Goal: Task Accomplishment & Management: Complete application form

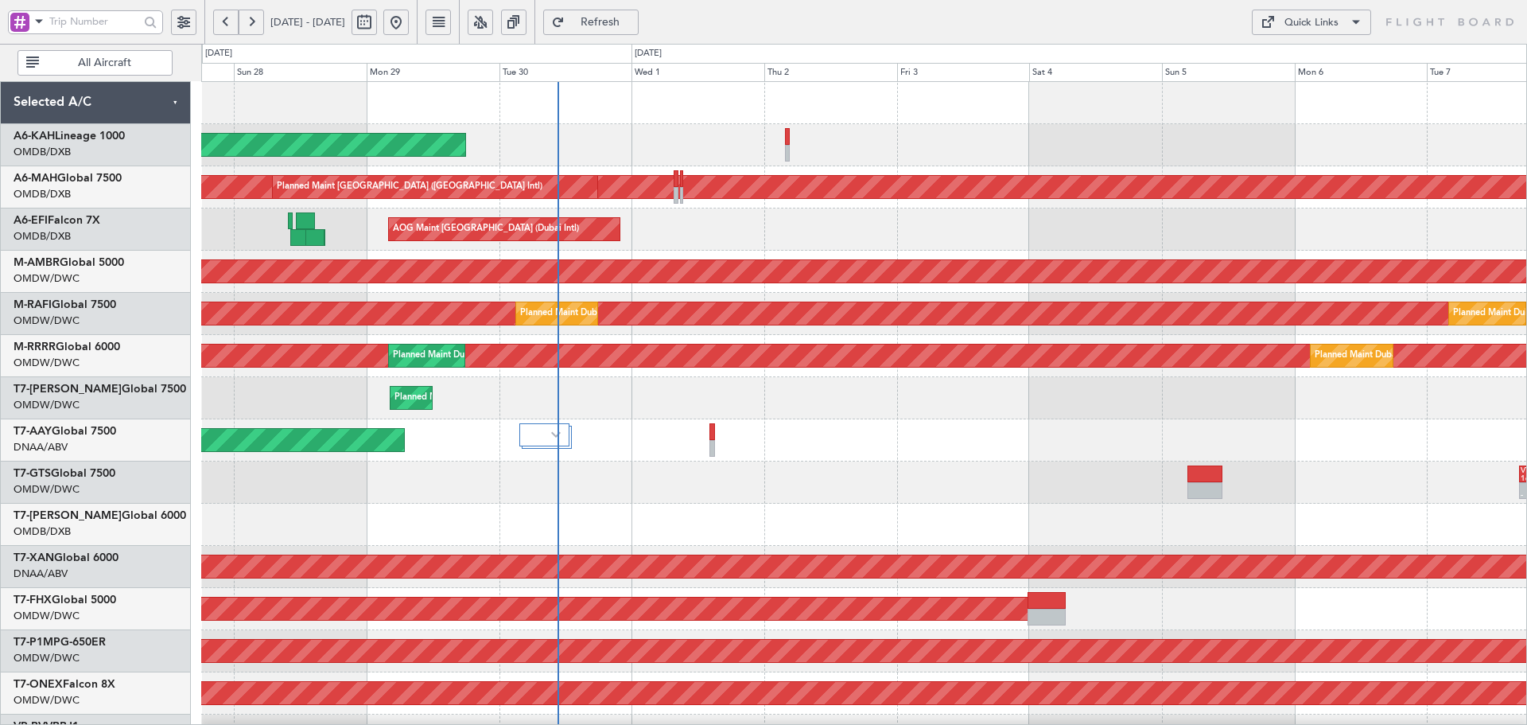
click at [597, 502] on div "- - VTBD 16:45 Z EGGW 05:00 Z" at bounding box center [863, 482] width 1325 height 42
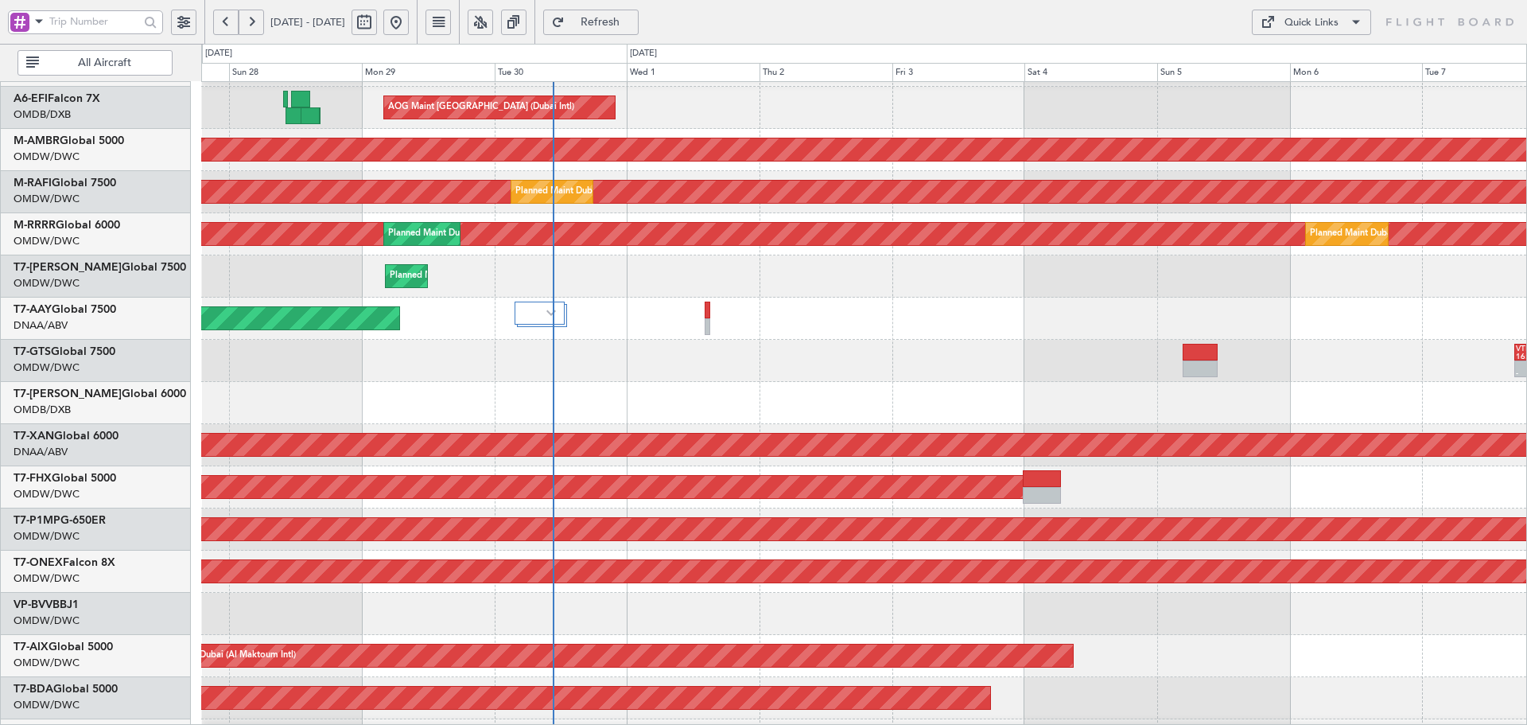
click at [605, 427] on div "AOG Maint Dubai (Al Maktoum Intl)" at bounding box center [863, 445] width 1325 height 42
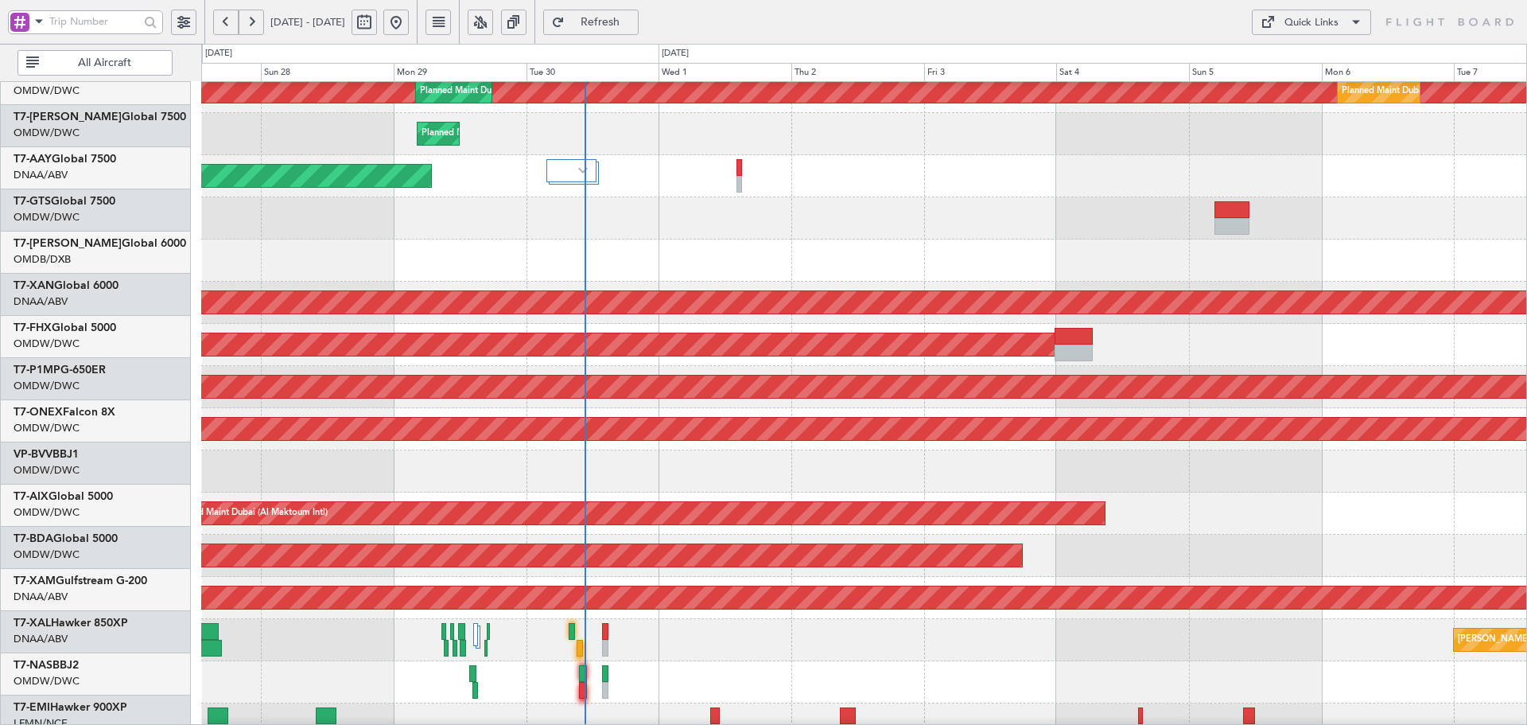
scroll to position [284, 0]
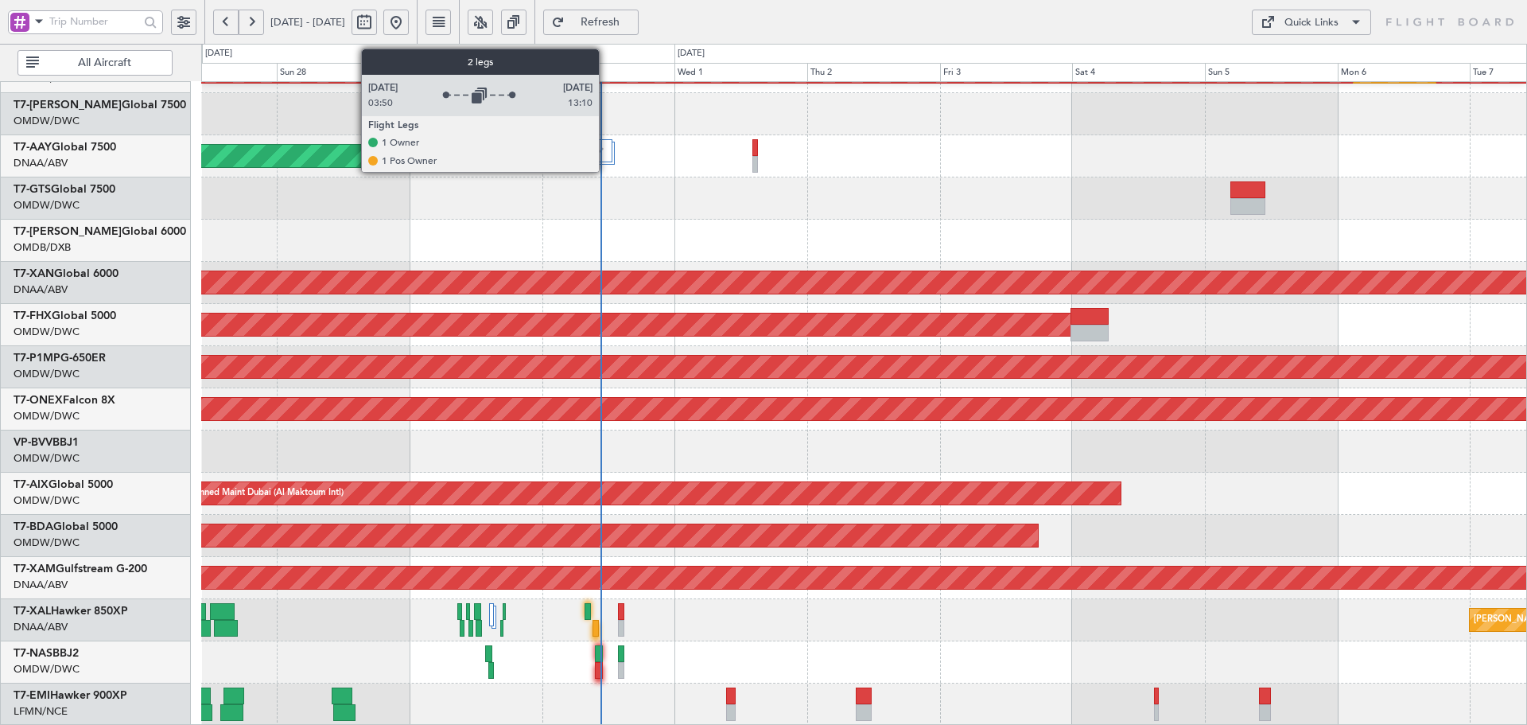
click at [606, 152] on div at bounding box center [586, 150] width 49 height 23
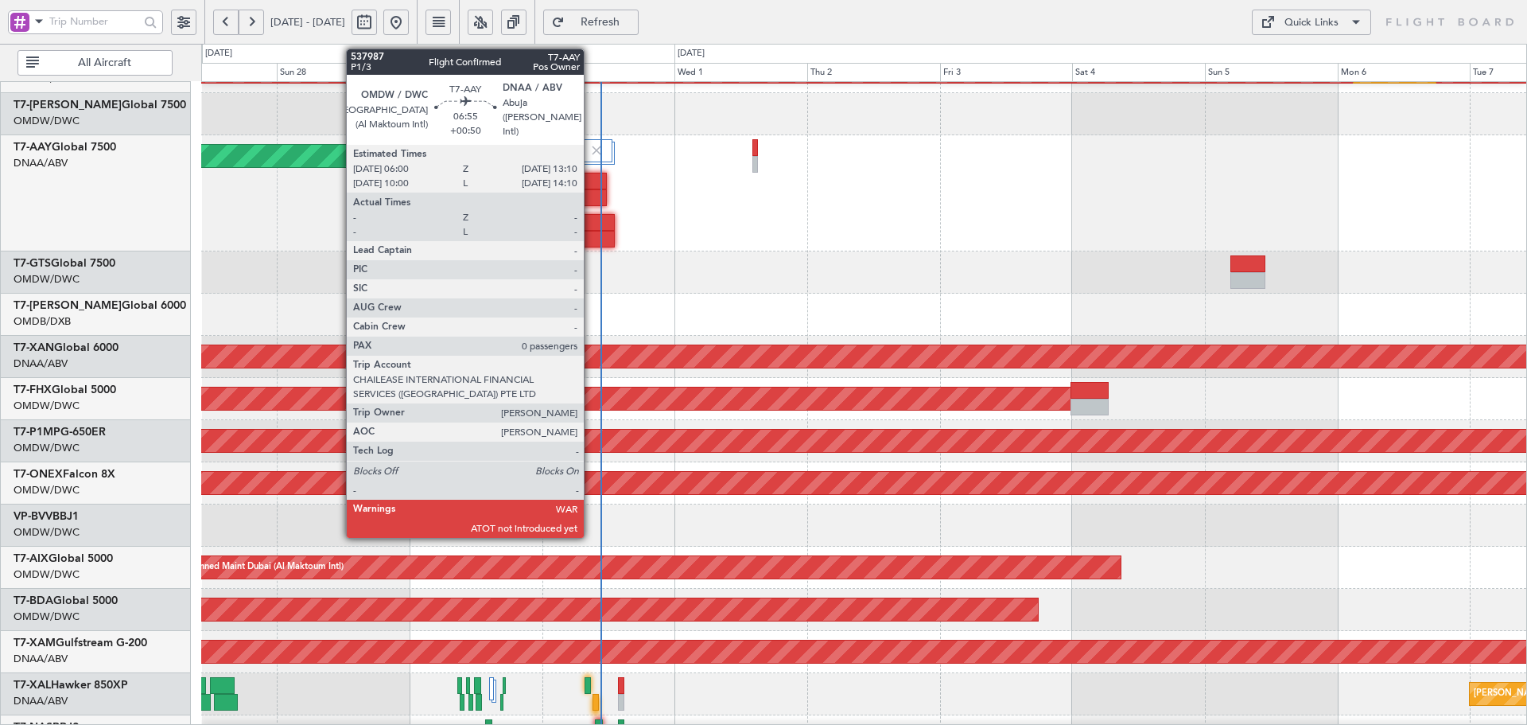
click at [596, 235] on div at bounding box center [594, 239] width 40 height 17
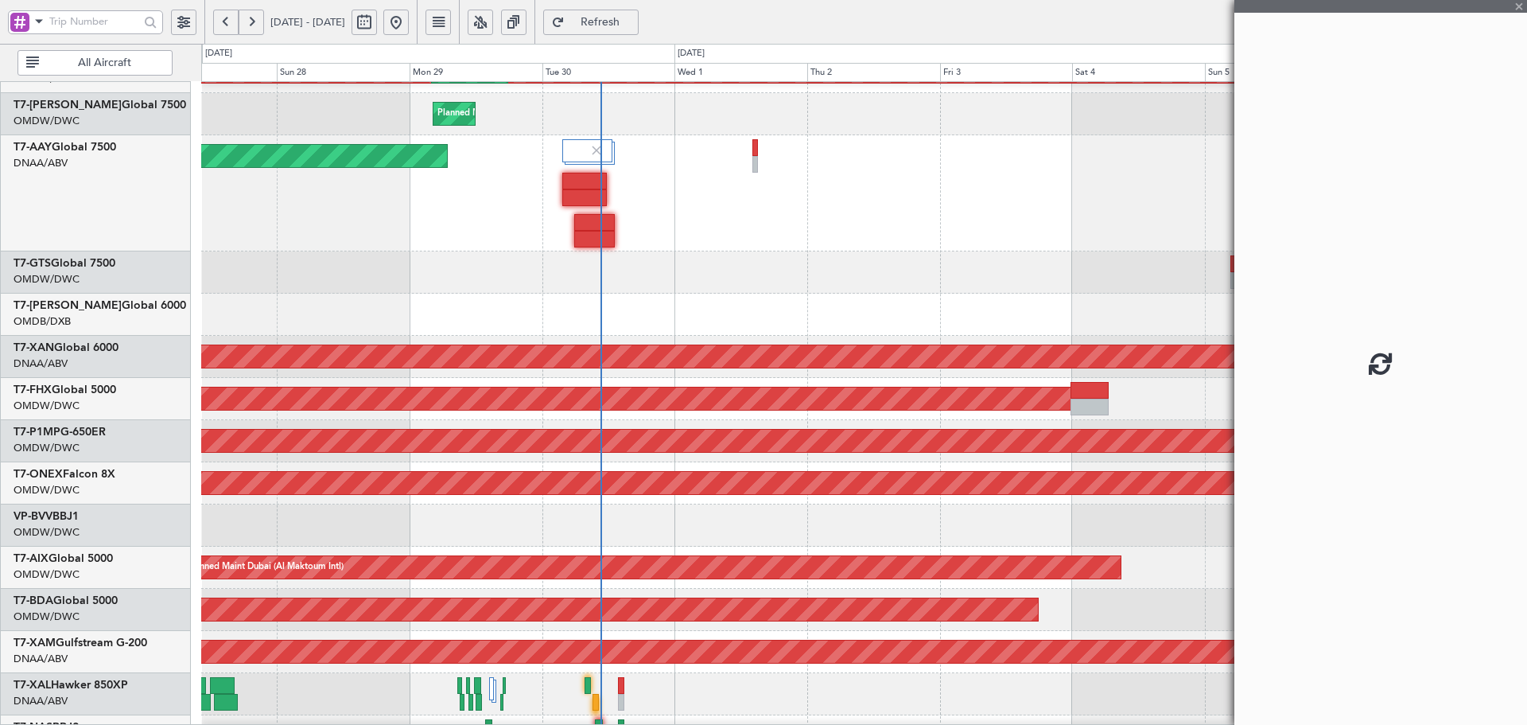
scroll to position [358, 0]
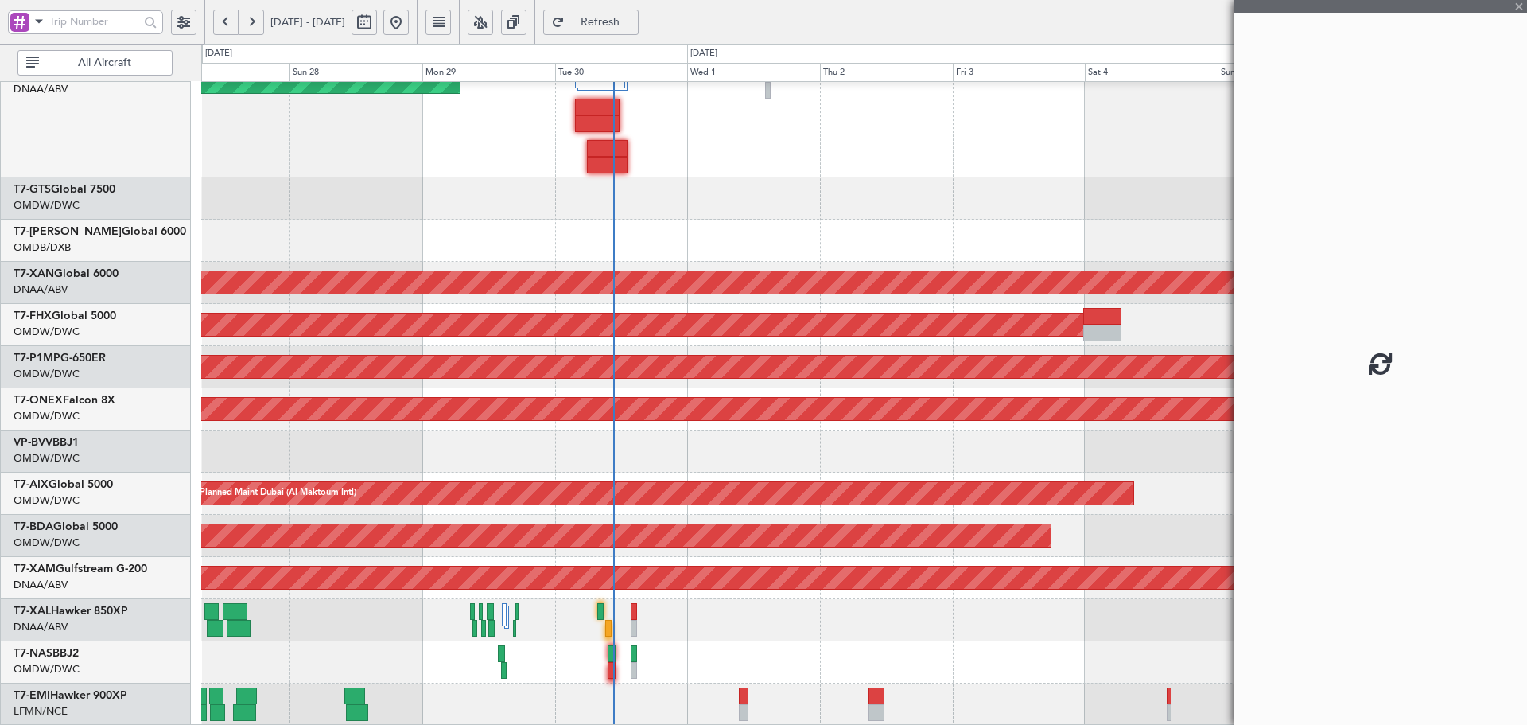
click at [519, 205] on div "Unplanned Maint [GEOGRAPHIC_DATA] (Al Maktoum Intl) Unplanned Maint [GEOGRAPHIC…" at bounding box center [863, 225] width 1325 height 1002
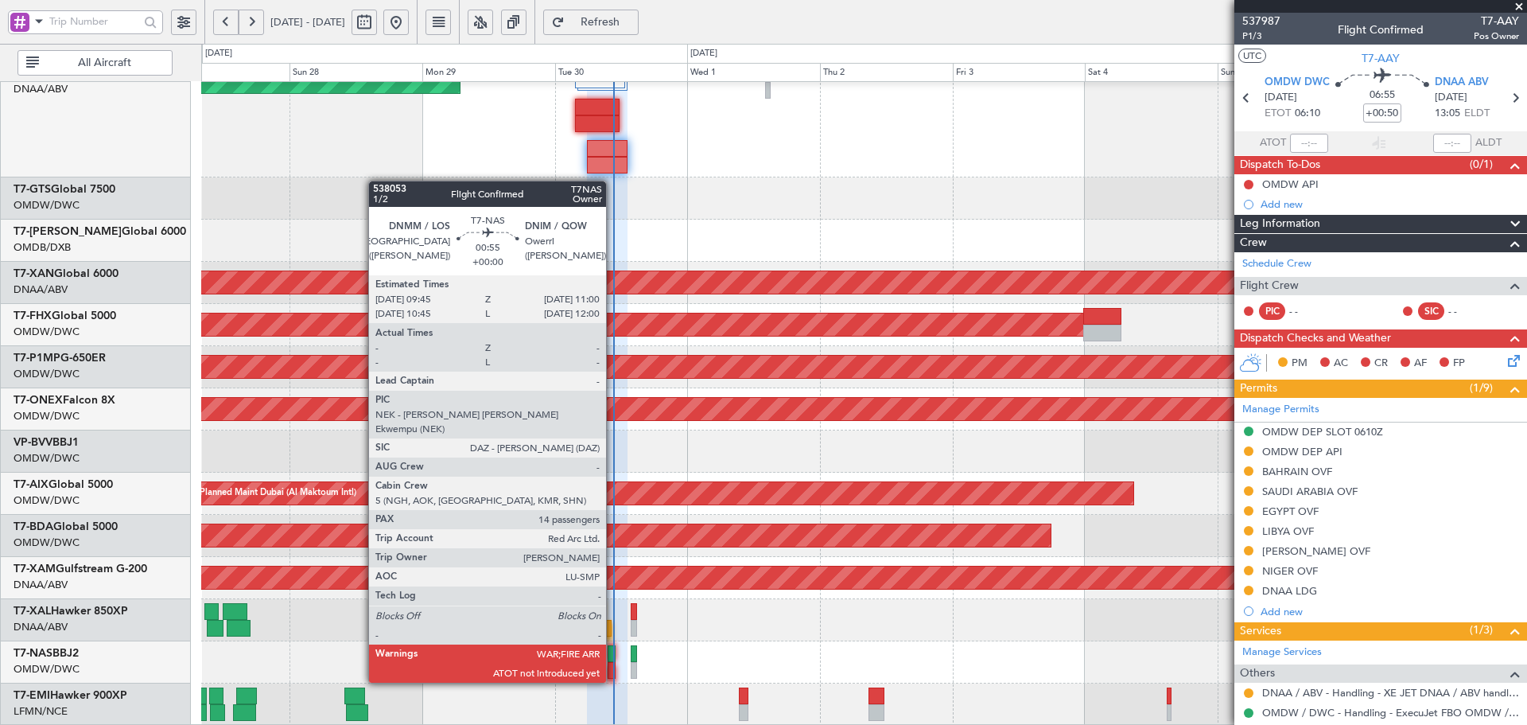
click at [613, 652] on div at bounding box center [611, 653] width 7 height 17
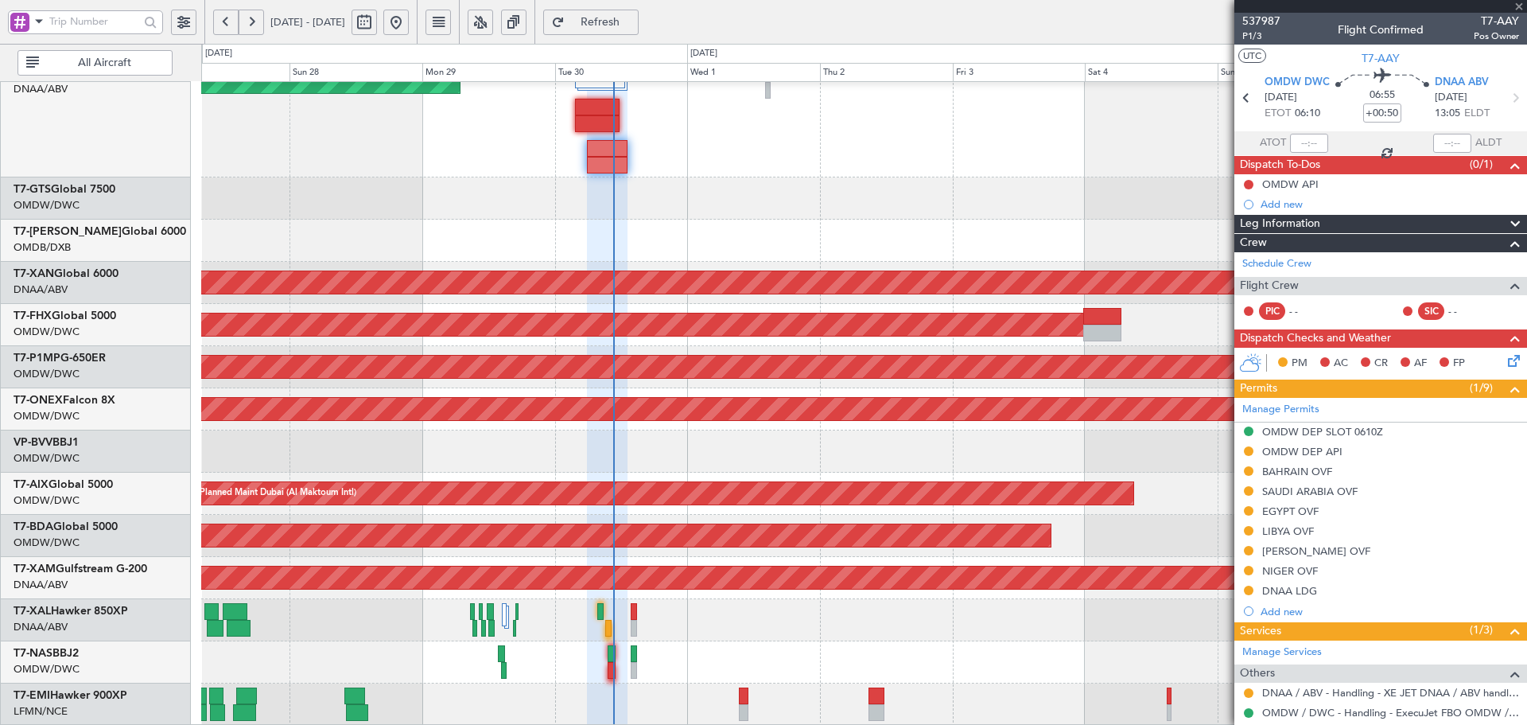
type input "14"
click at [753, 457] on div "Unplanned Maint [GEOGRAPHIC_DATA] (Al Maktoum Intl) Unplanned Maint [GEOGRAPHIC…" at bounding box center [863, 225] width 1325 height 1002
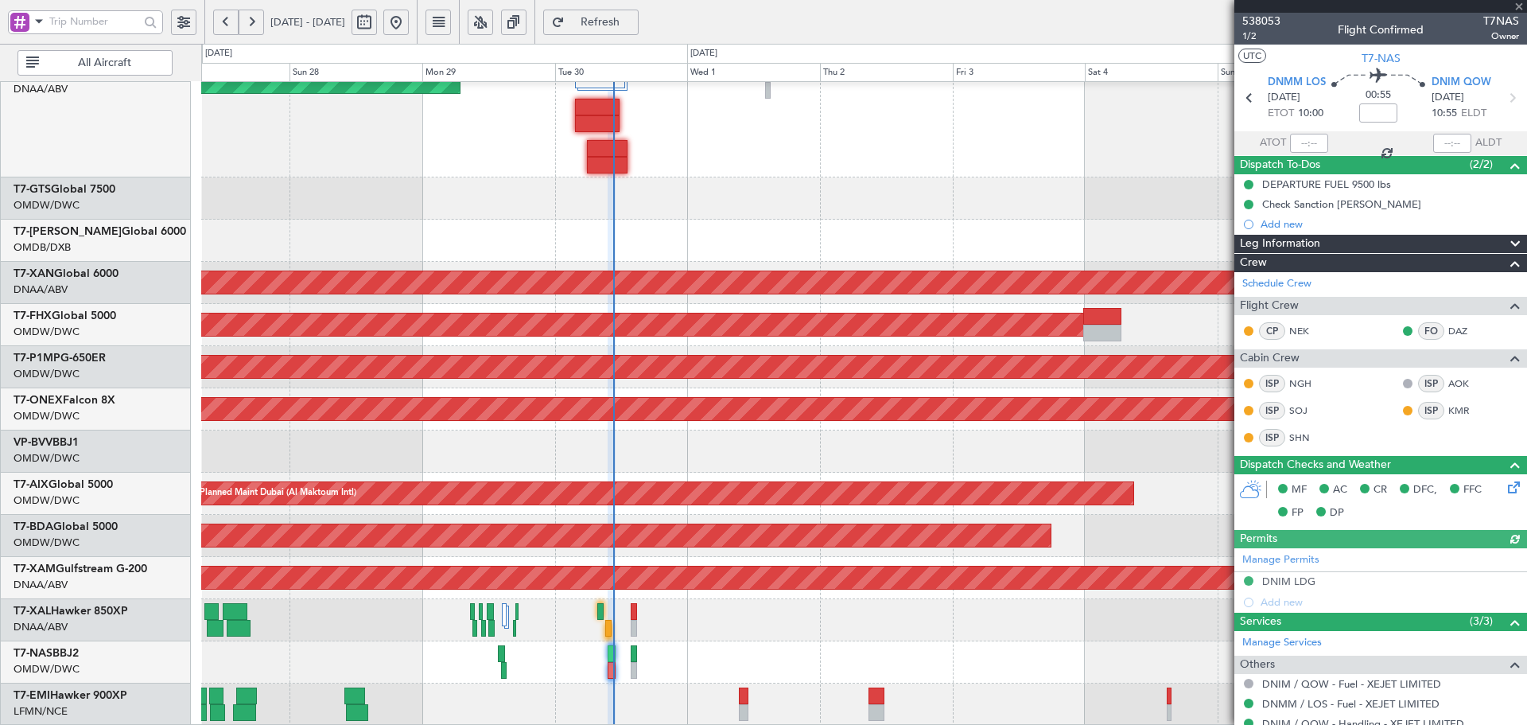
type input "Dherander Fithani (DHF)"
type input "7393"
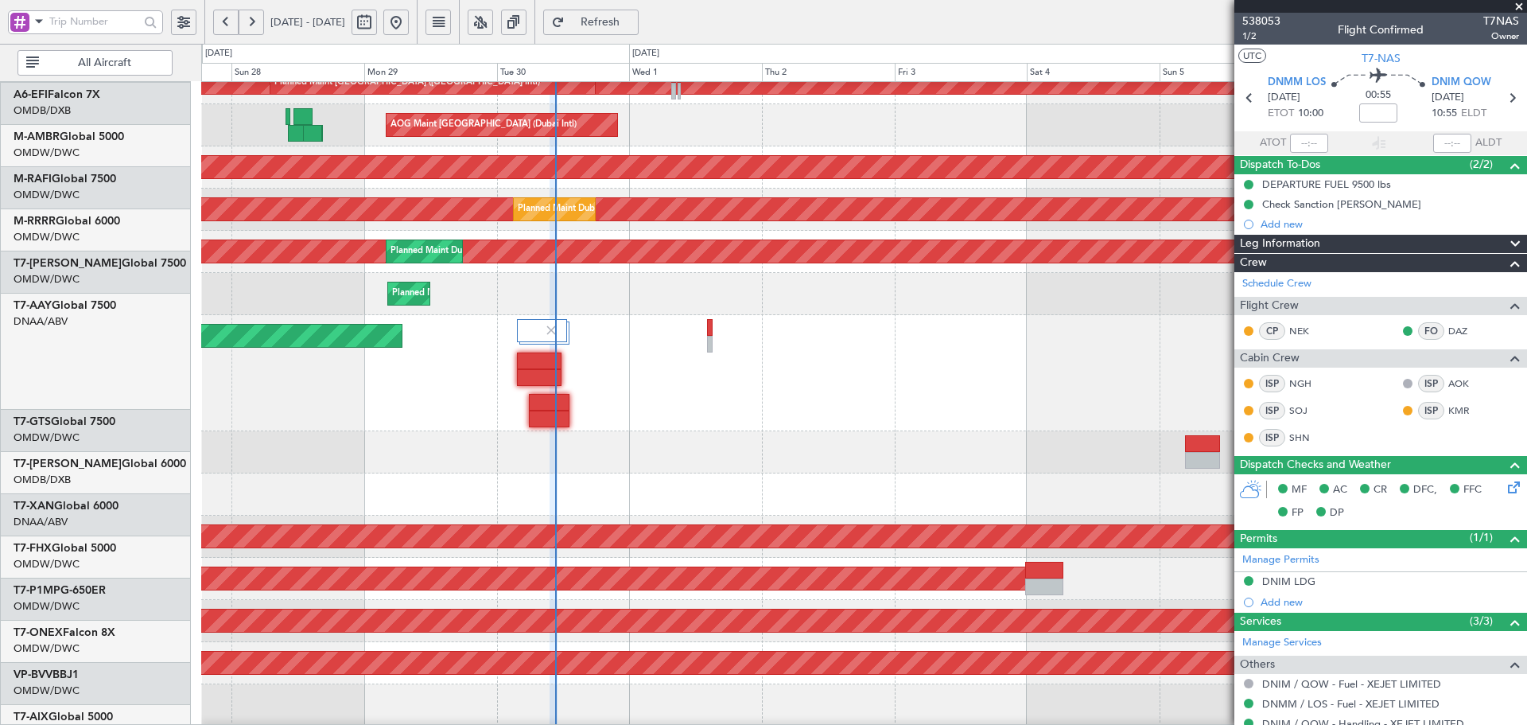
scroll to position [0, 0]
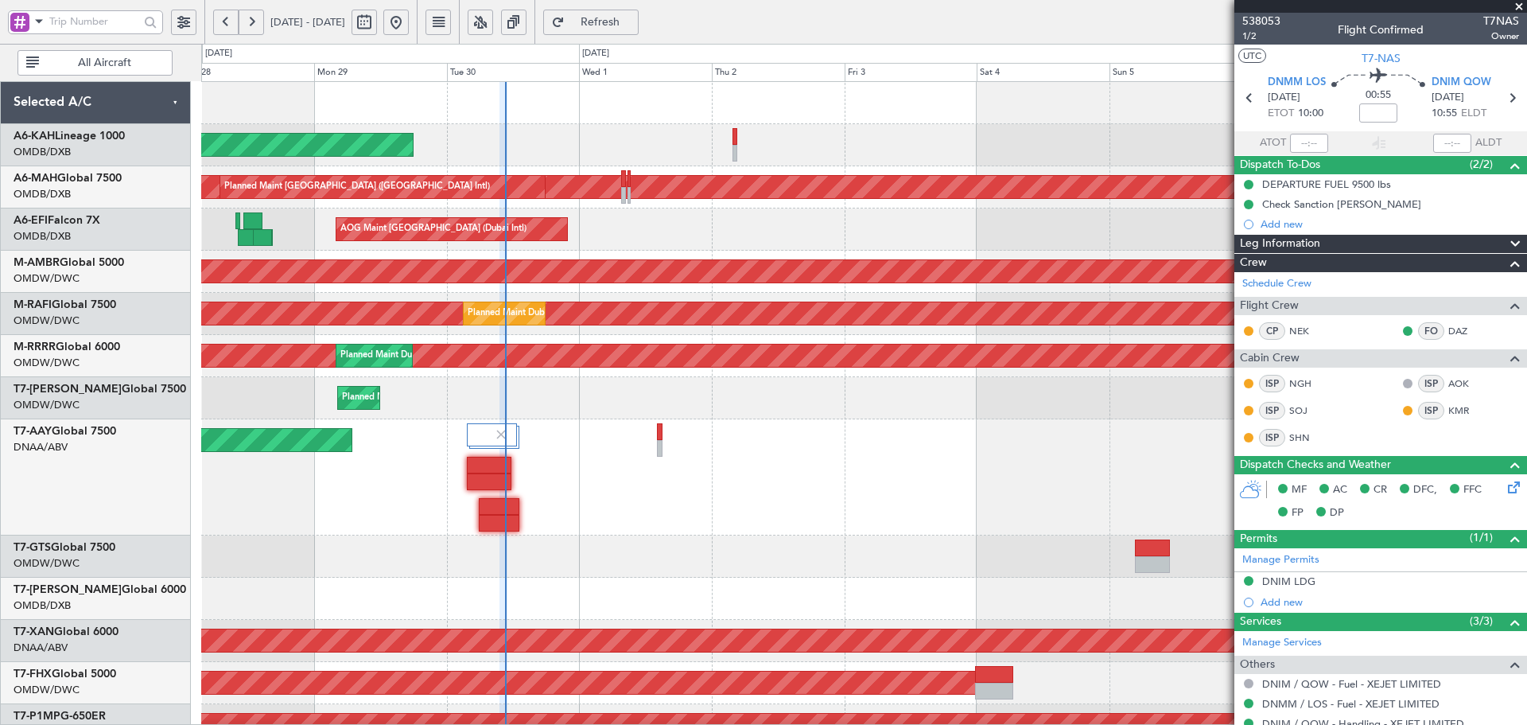
click at [650, 724] on html "[DATE] - [DATE] Refresh Quick Links All Aircraft Planned Maint [GEOGRAPHIC_DATA…" at bounding box center [763, 362] width 1527 height 725
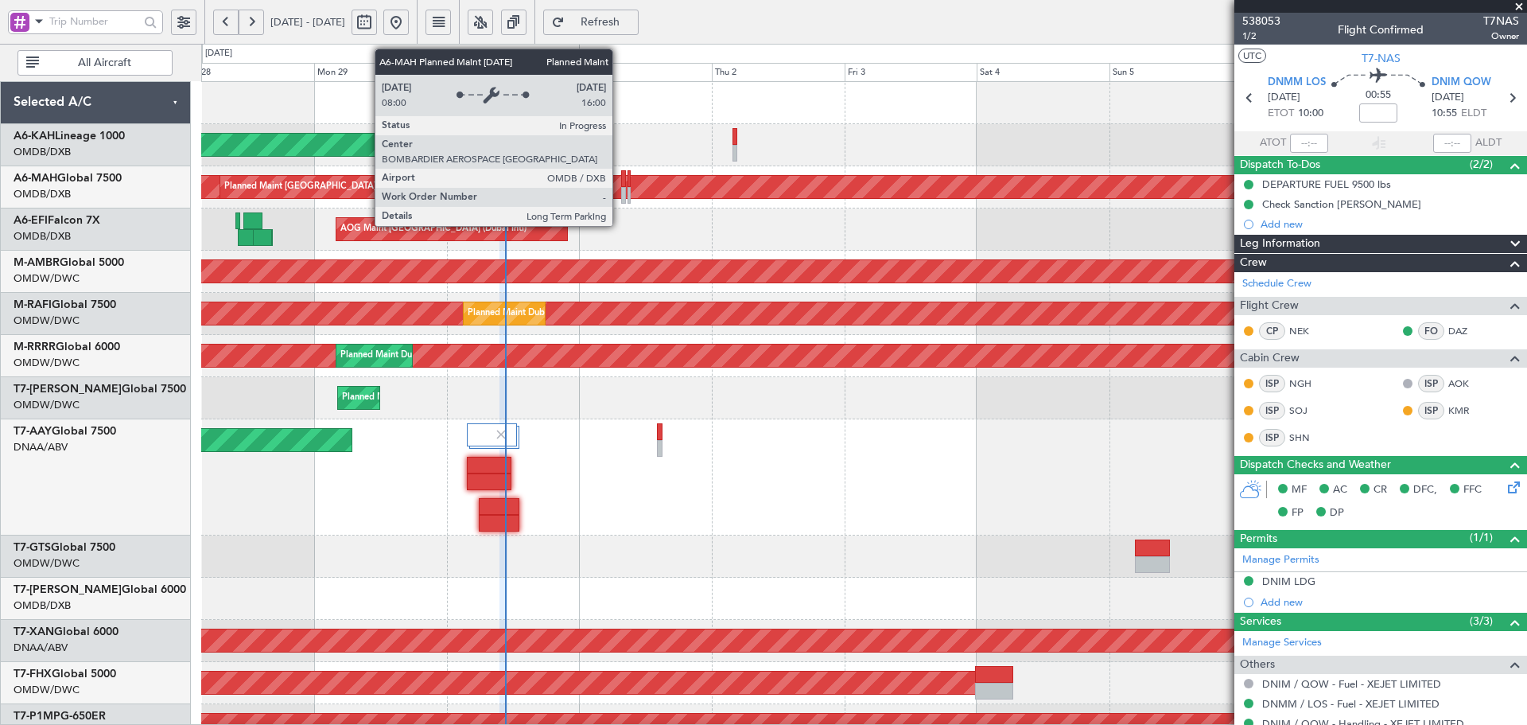
click at [769, 263] on div "Planned Maint [GEOGRAPHIC_DATA] (Al Bateen Executive) Planned Maint [GEOGRAPHIC…" at bounding box center [863, 583] width 1325 height 1002
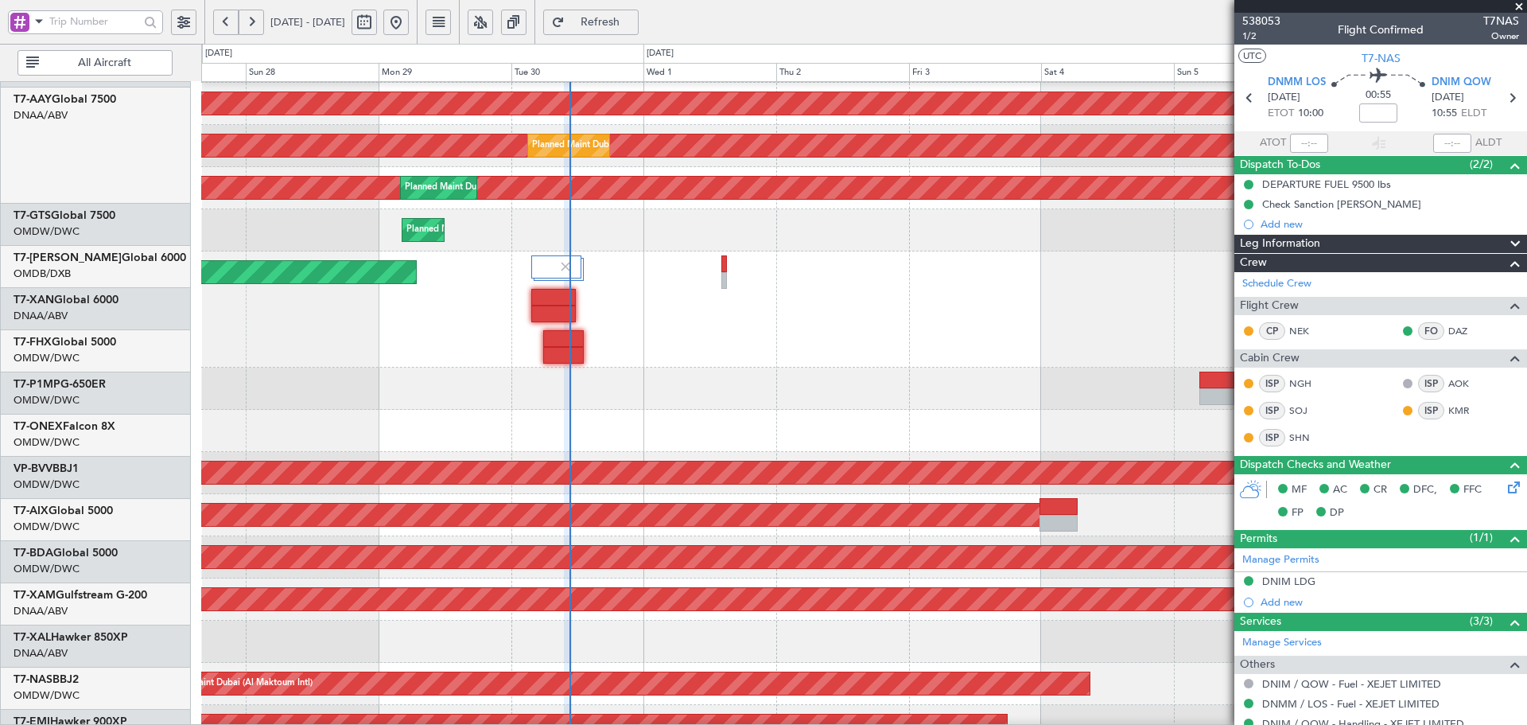
scroll to position [358, 0]
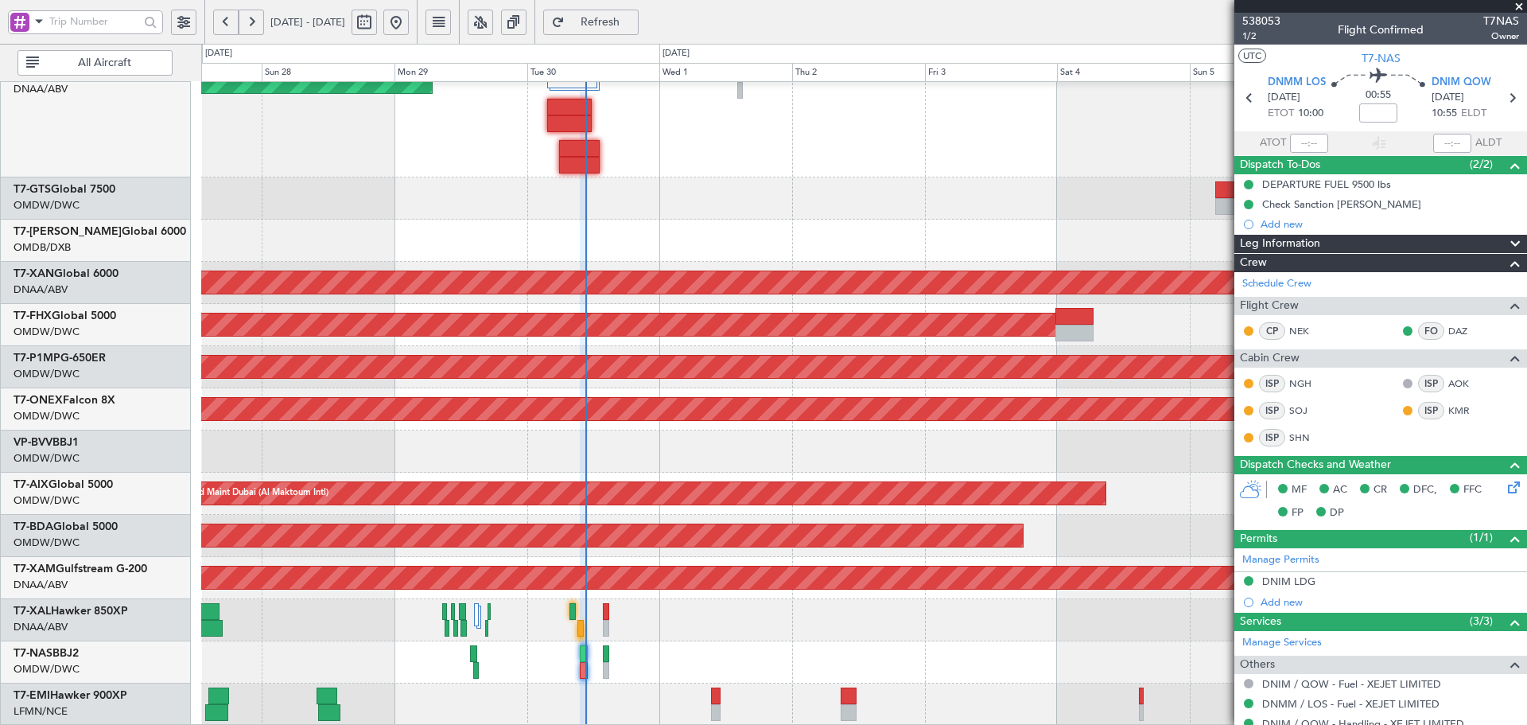
click at [799, 175] on div "Unplanned Maint [GEOGRAPHIC_DATA] (Al Maktoum Intl) Unplanned Maint [GEOGRAPHIC…" at bounding box center [863, 225] width 1325 height 1002
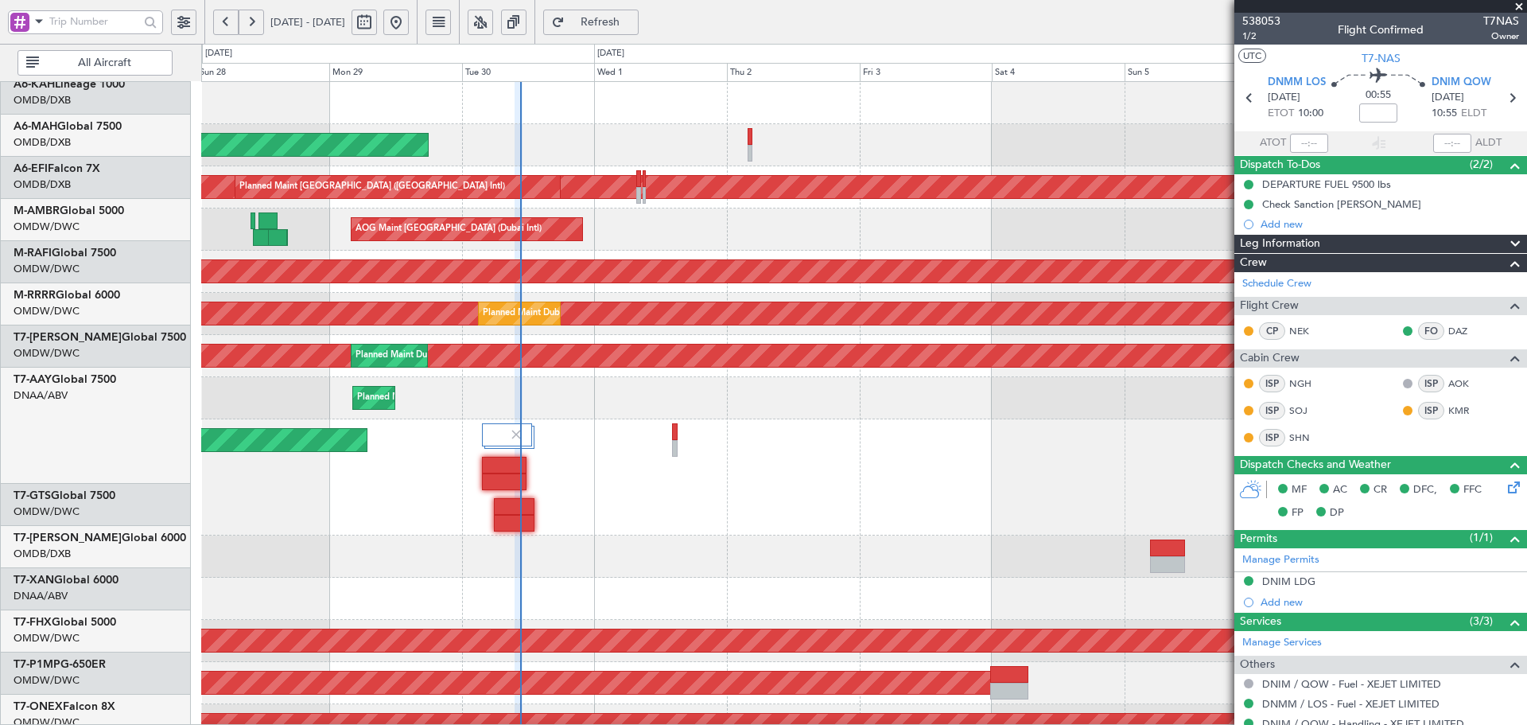
scroll to position [0, 0]
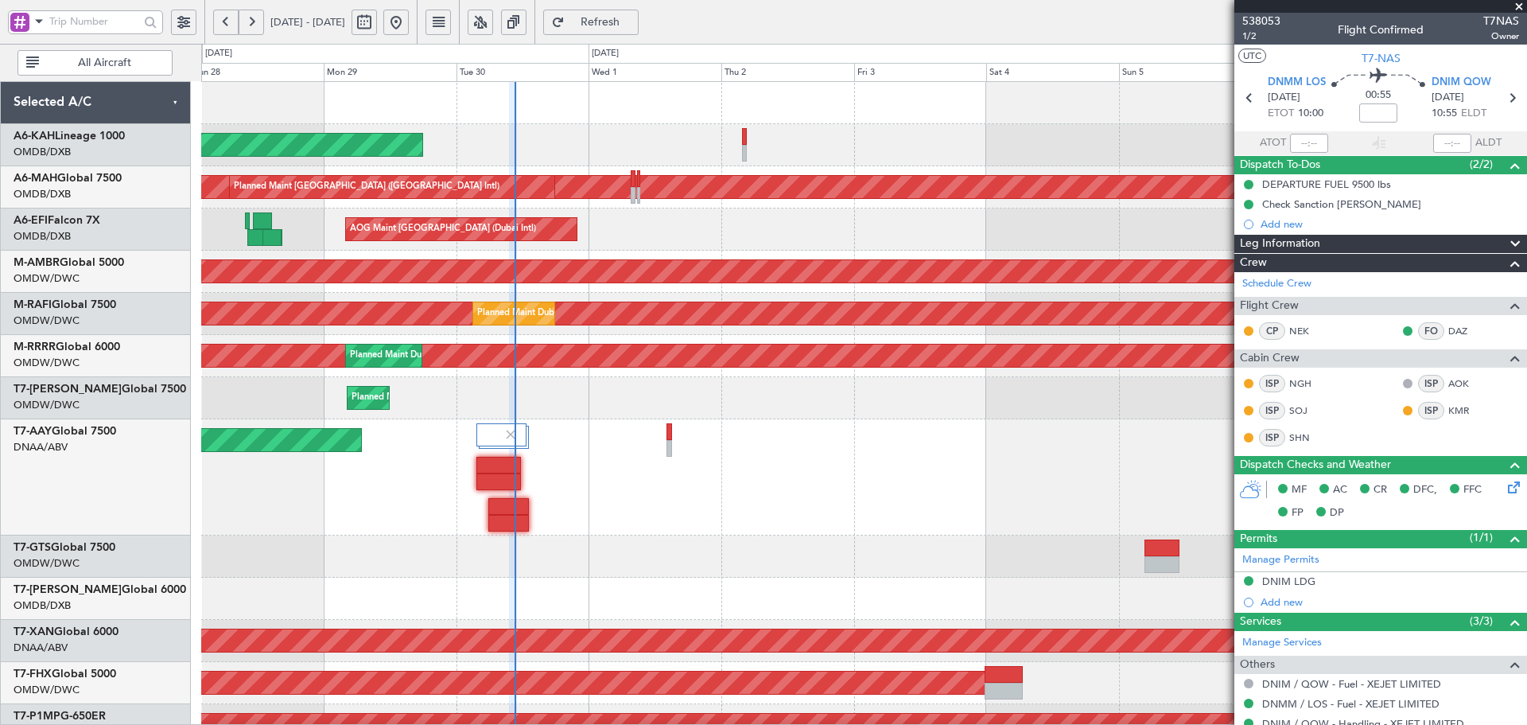
click at [570, 527] on div "Unplanned Maint [GEOGRAPHIC_DATA] (Al Maktoum Intl) Unplanned Maint [GEOGRAPHIC…" at bounding box center [863, 477] width 1325 height 116
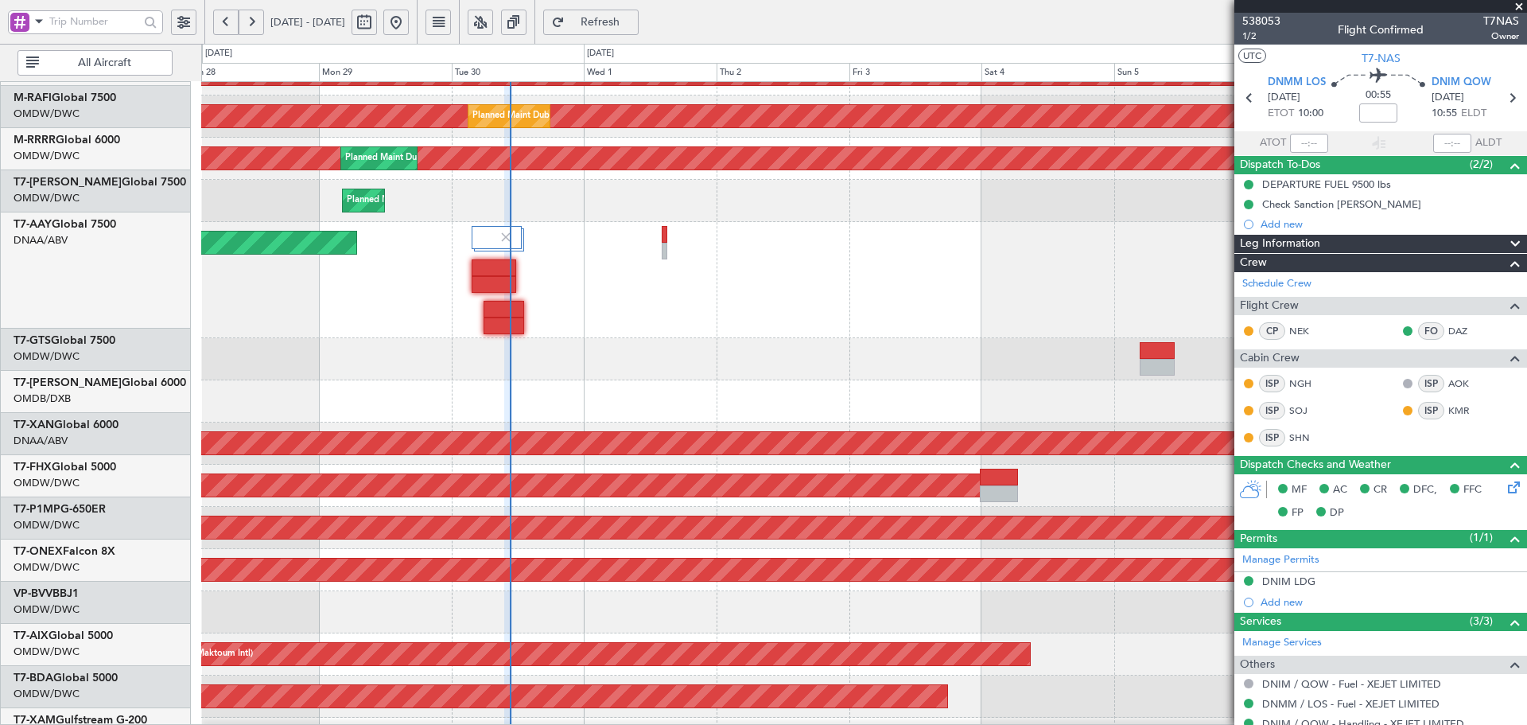
click at [609, 380] on div at bounding box center [863, 401] width 1325 height 42
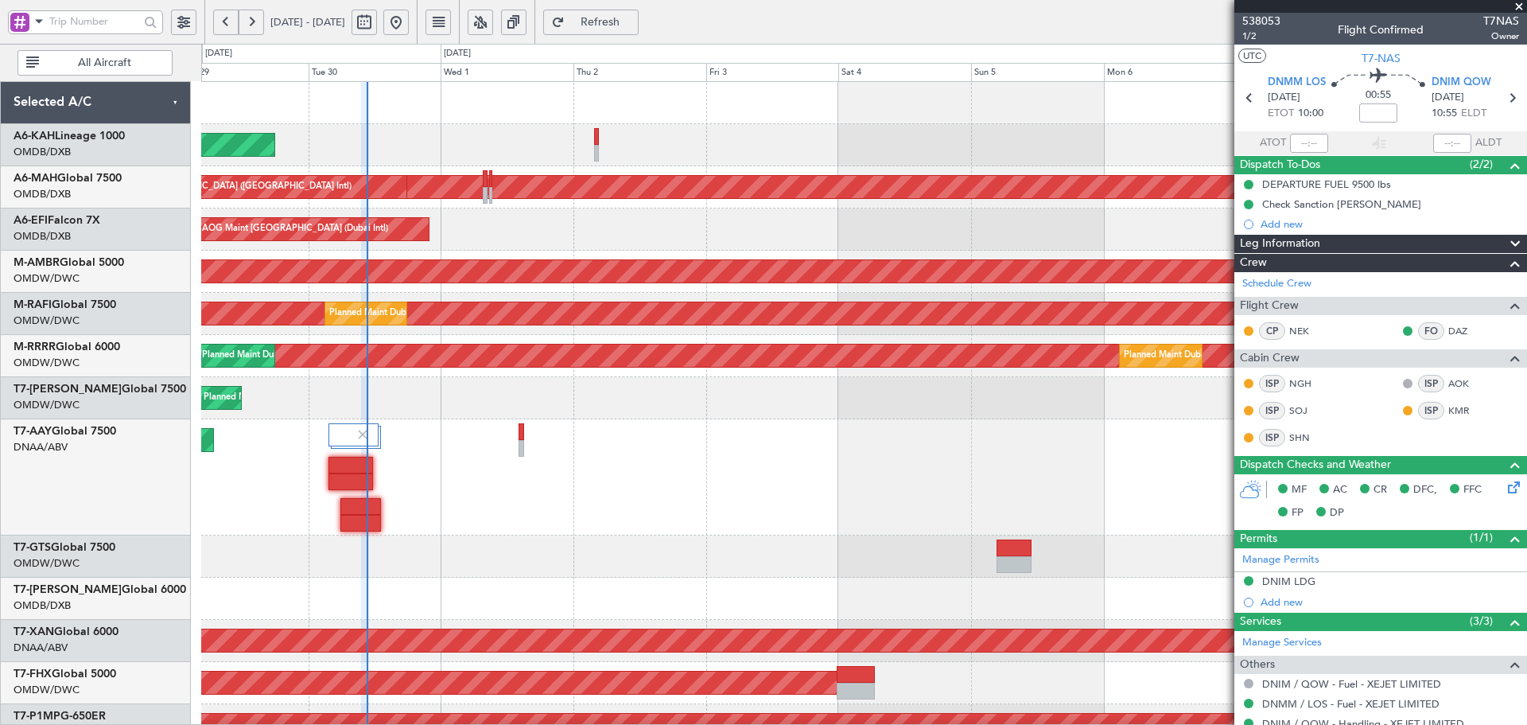
click at [299, 625] on div "Planned Maint [GEOGRAPHIC_DATA] (Al Bateen Executive) Planned Maint [GEOGRAPHIC…" at bounding box center [863, 583] width 1325 height 1002
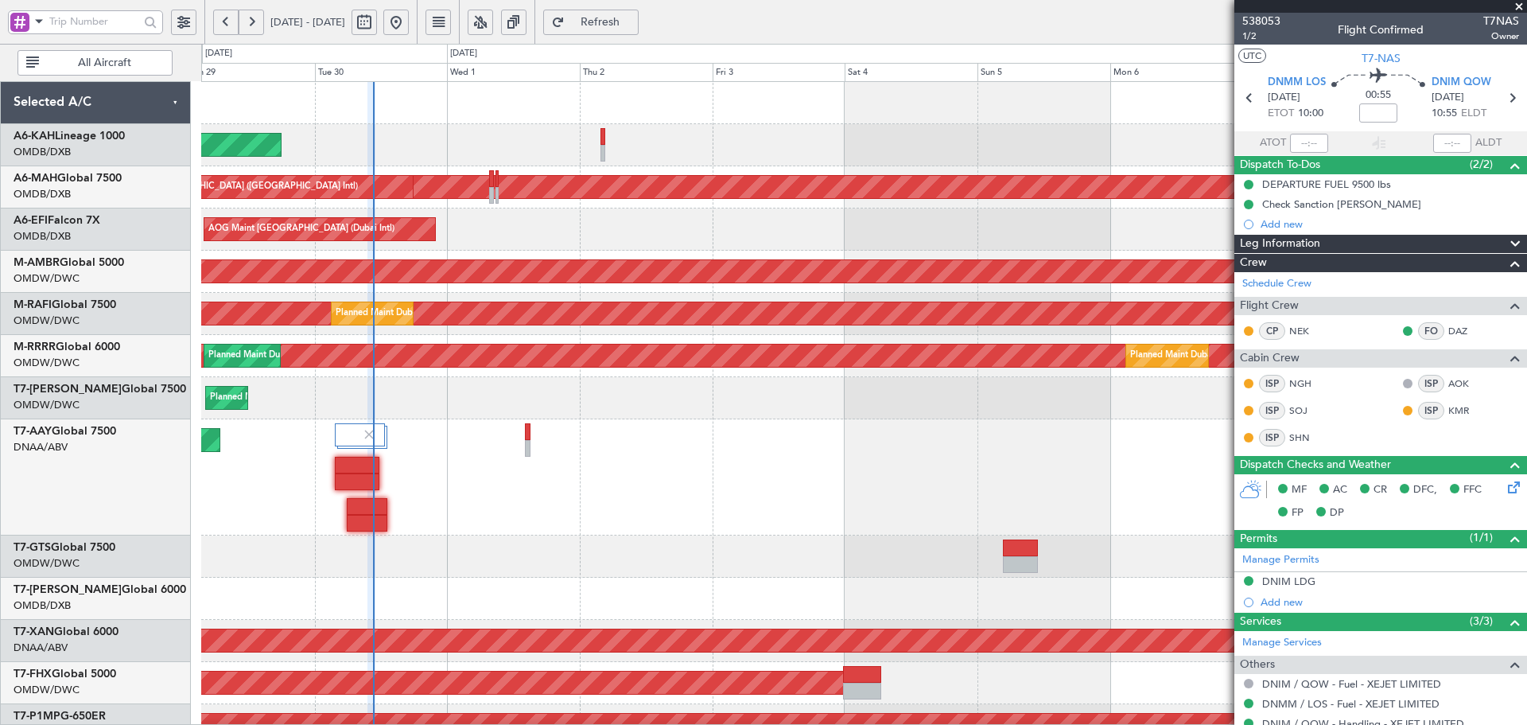
click at [544, 509] on div "Unplanned Maint [GEOGRAPHIC_DATA] (Al Maktoum Intl)" at bounding box center [863, 477] width 1325 height 116
type input "Dherander Fithani (DHF)"
type input "7393"
type input "Dherander Fithani (DHF)"
type input "7393"
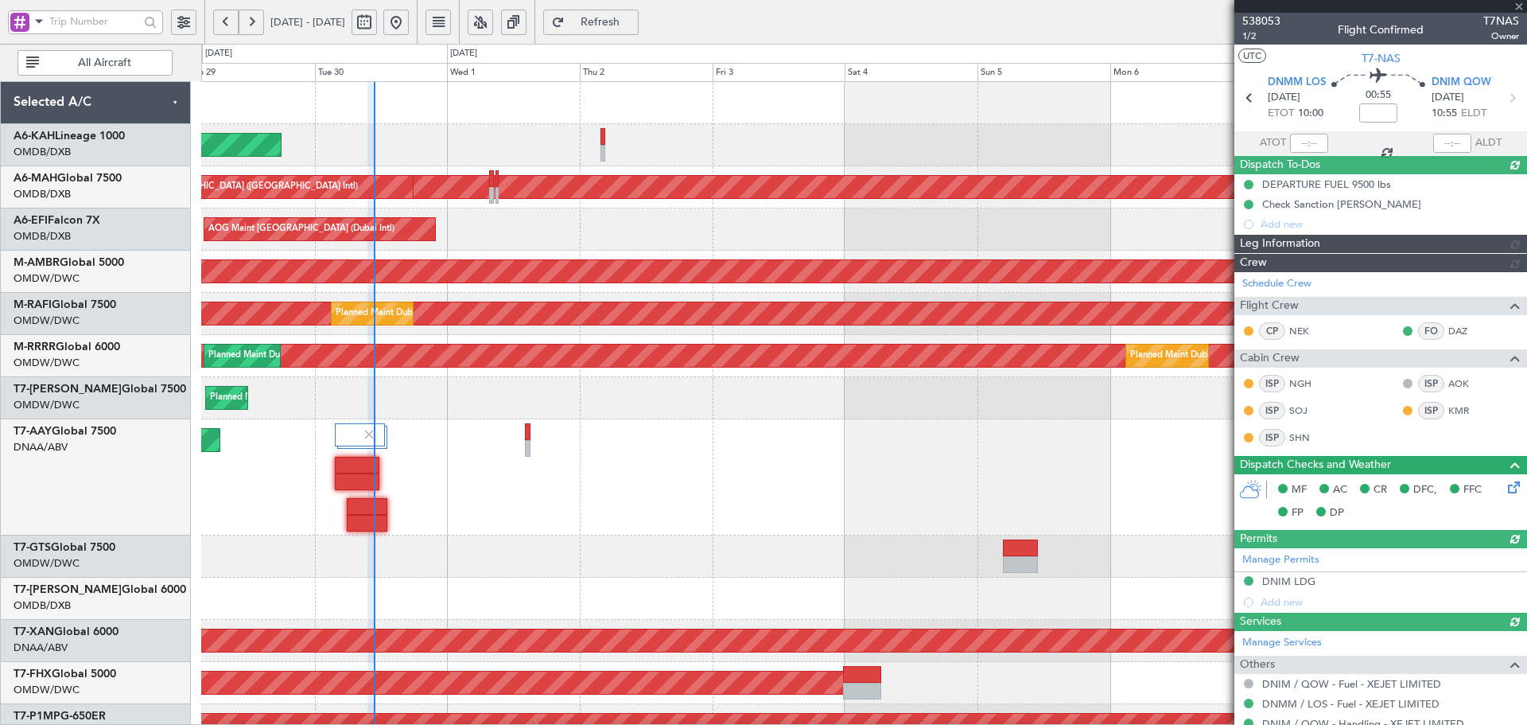
type input "Dherander Fithani (DHF)"
type input "7393"
type input "Dherander Fithani (DHF)"
type input "7393"
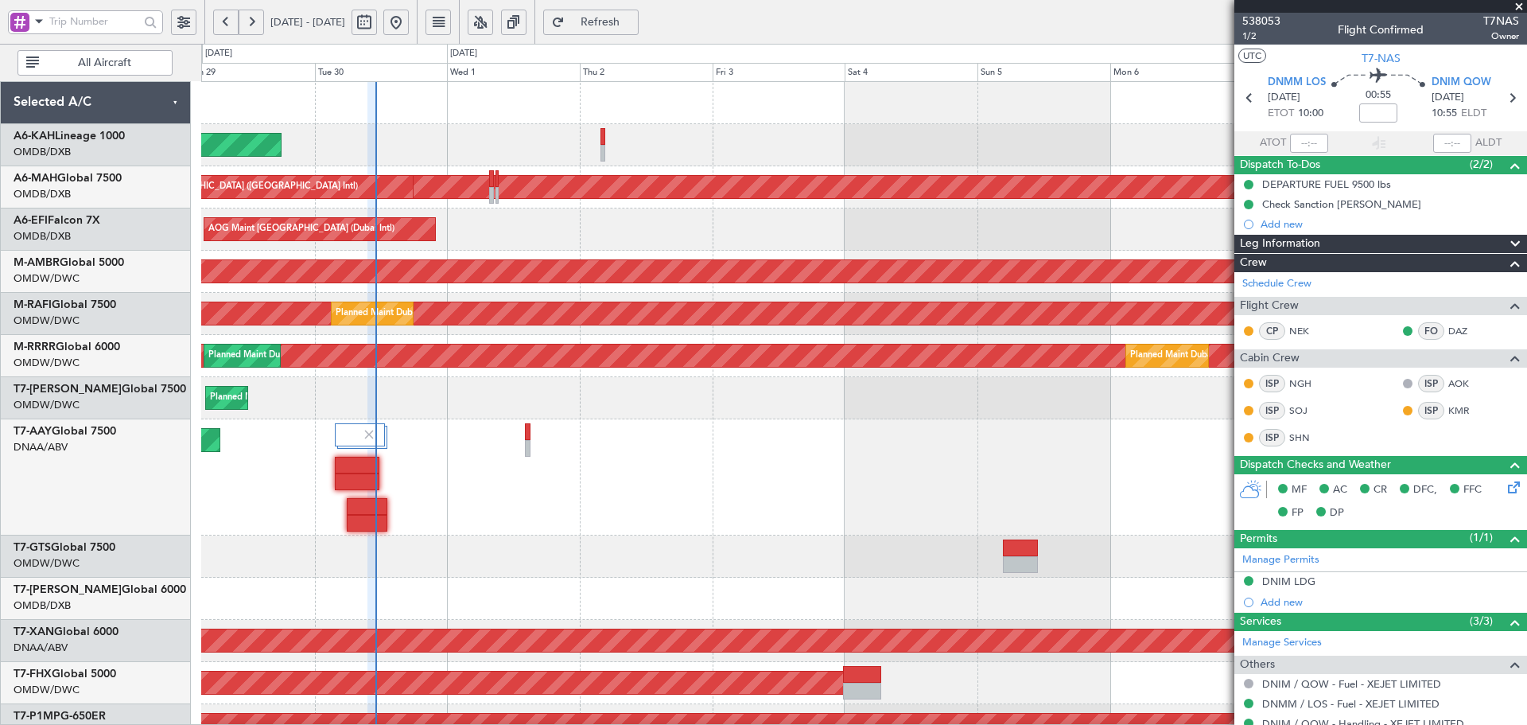
type input "Dherander Fithani (DHF)"
type input "7393"
